Goal: Task Accomplishment & Management: Manage account settings

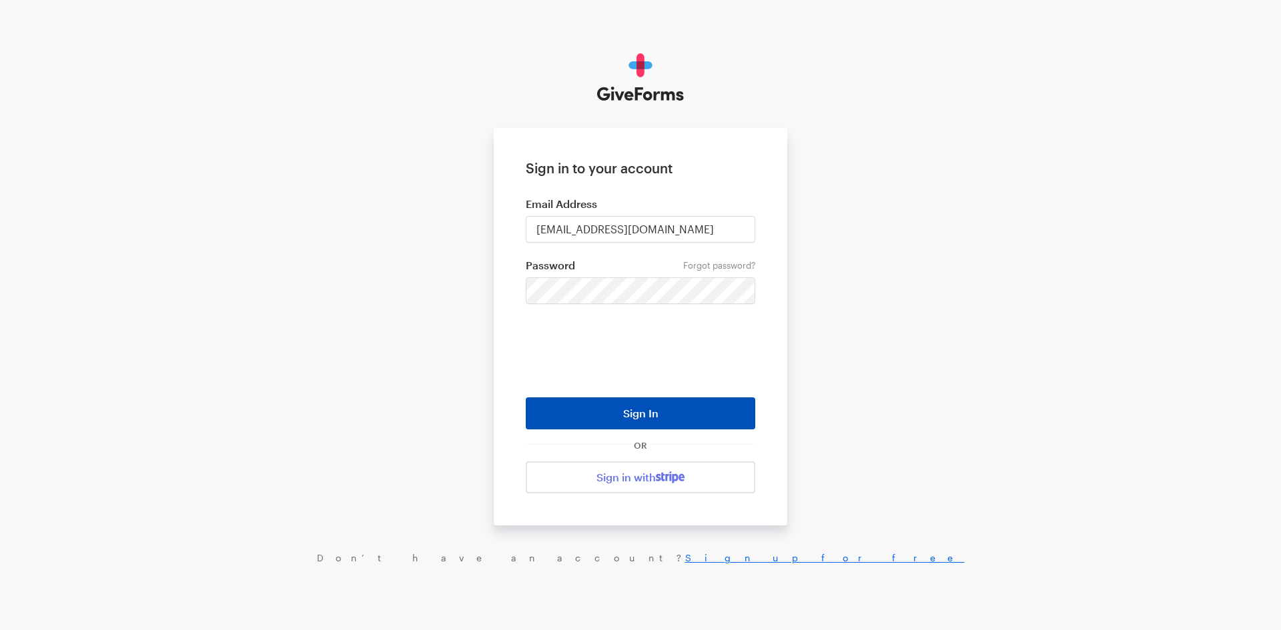
click at [684, 414] on button "Sign In" at bounding box center [640, 414] width 229 height 32
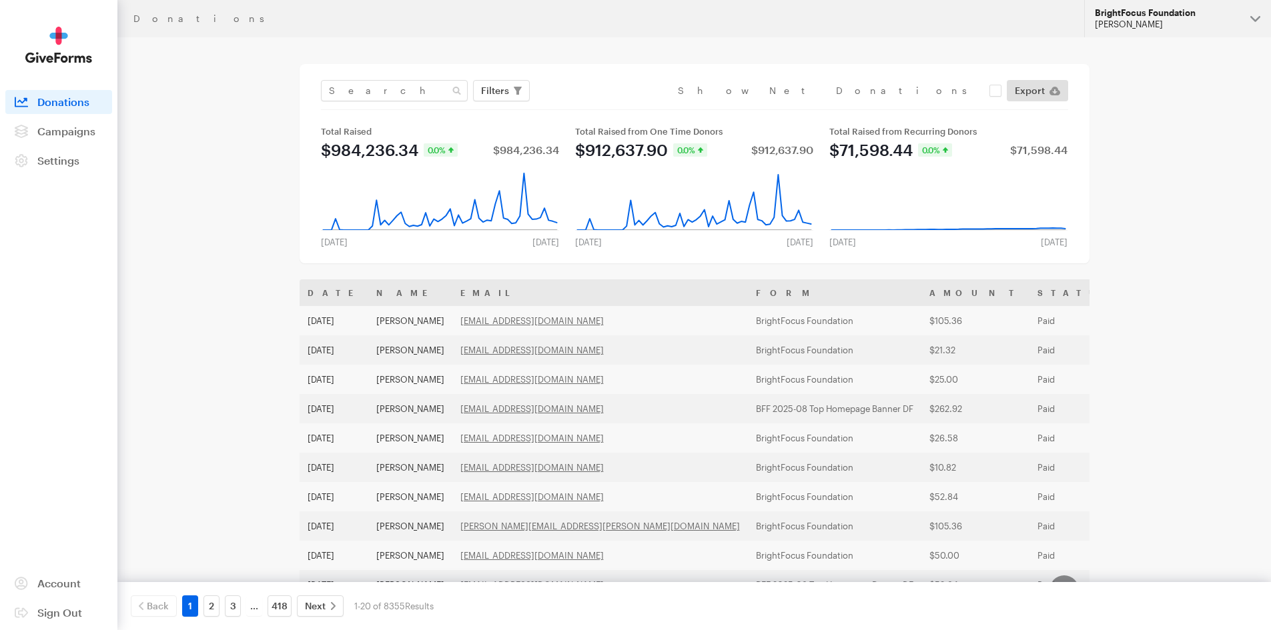
click at [1187, 17] on div "BrightFocus Foundation" at bounding box center [1166, 12] width 145 height 11
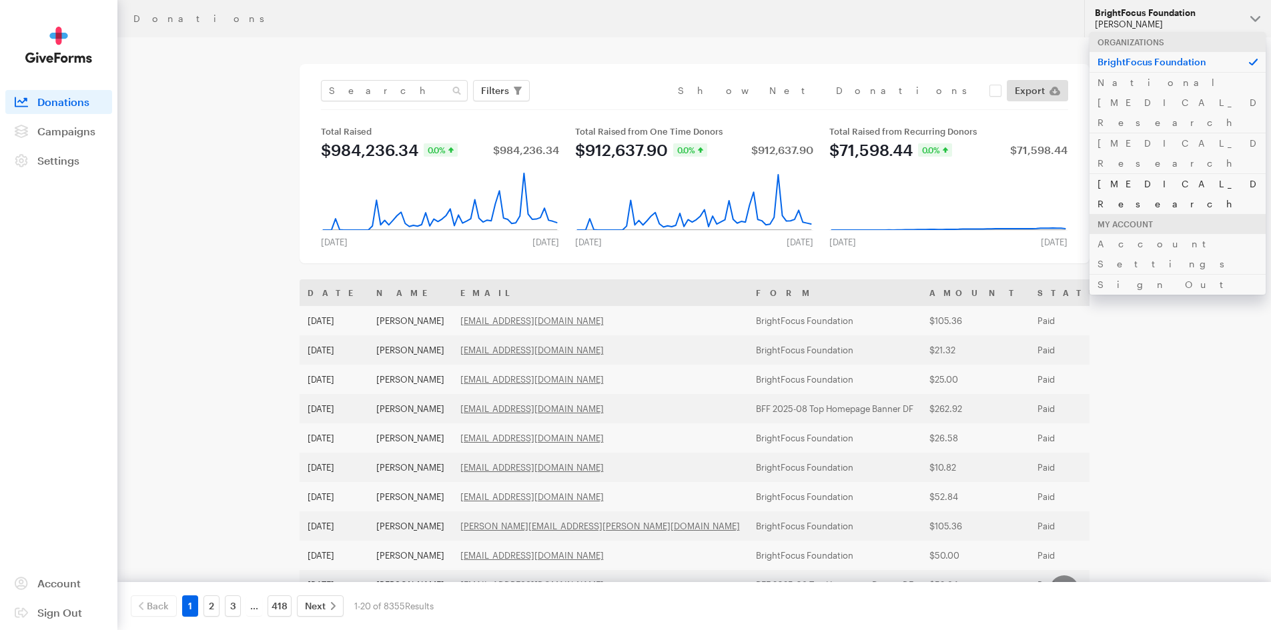
click at [1159, 173] on link "[MEDICAL_DATA] Research" at bounding box center [1177, 193] width 176 height 41
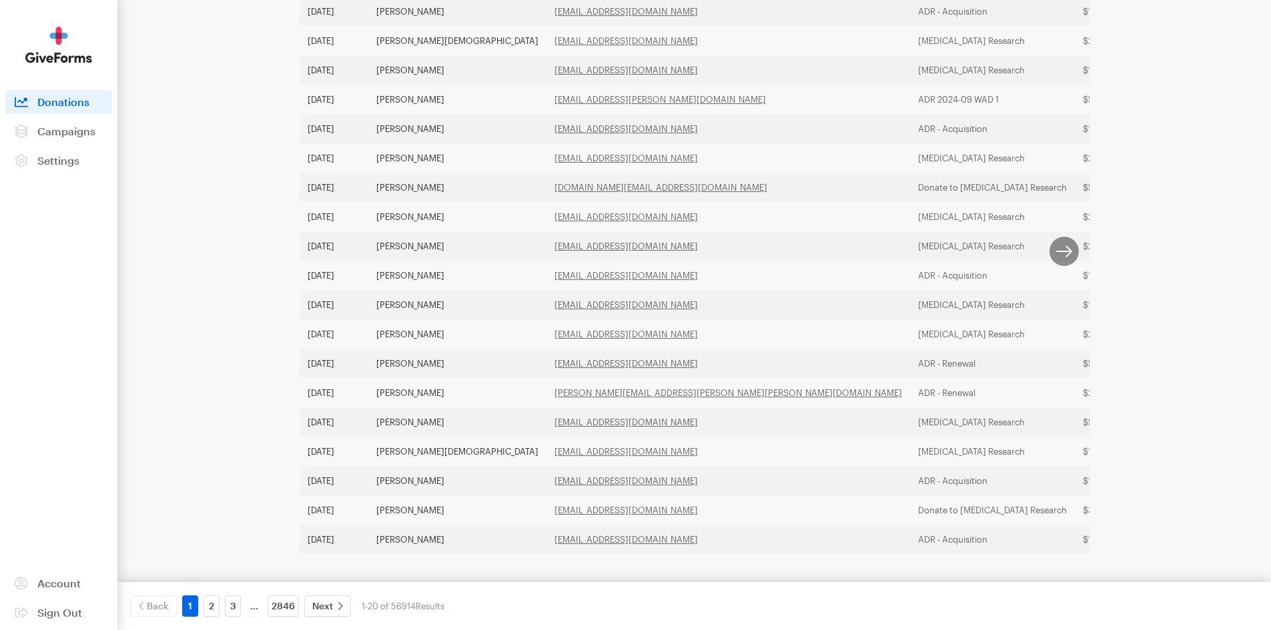
scroll to position [355, 0]
click at [211, 606] on link "2" at bounding box center [211, 606] width 16 height 21
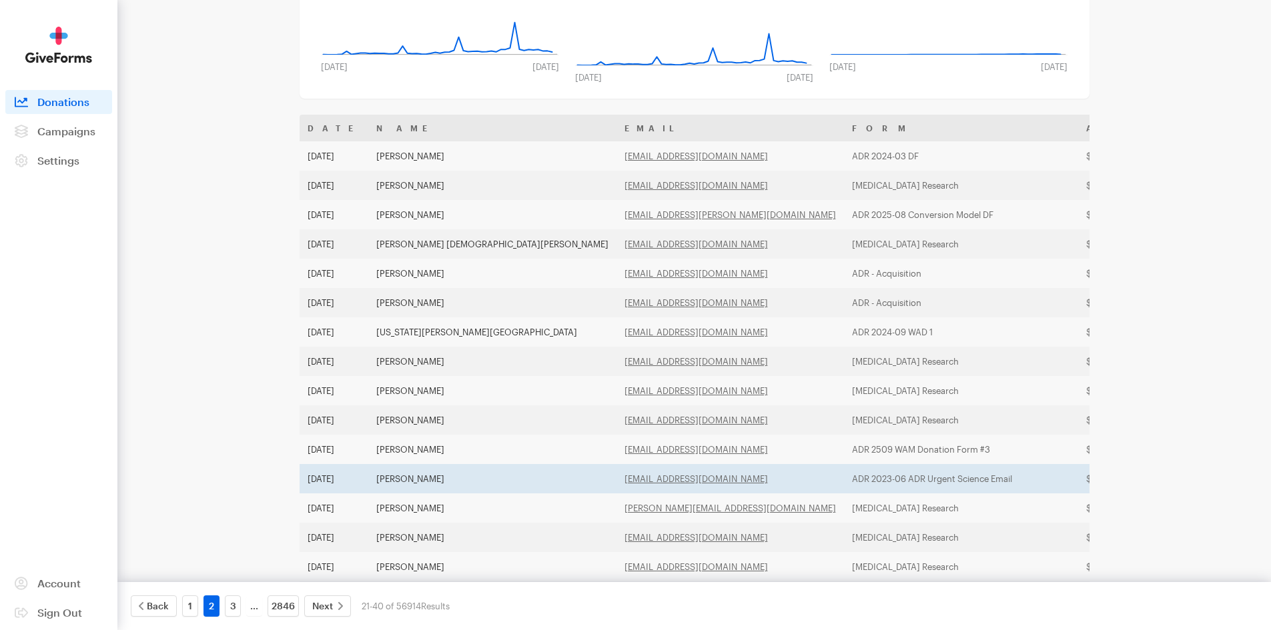
scroll to position [0, 0]
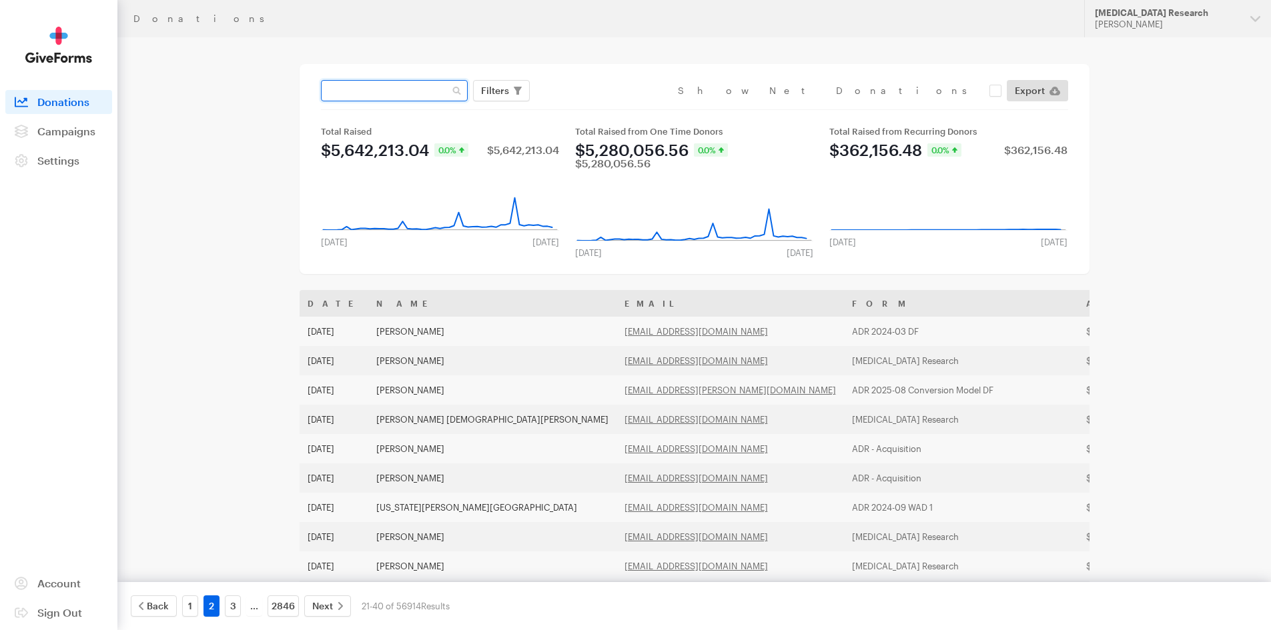
click at [371, 93] on input "text" at bounding box center [394, 90] width 147 height 21
type input "jennifer"
click at [596, 108] on button "Apply" at bounding box center [617, 118] width 43 height 21
